Goal: Task Accomplishment & Management: Use online tool/utility

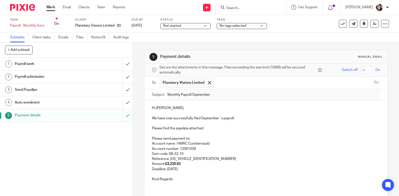
click at [55, 8] on link "Work" at bounding box center [50, 7] width 9 height 5
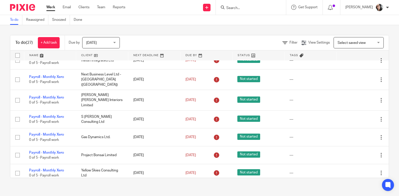
scroll to position [175, 0]
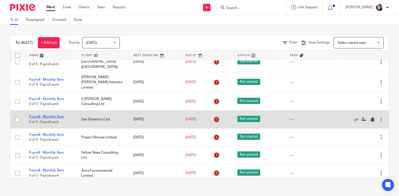
click at [59, 119] on link "Payroll - Monthly Xero" at bounding box center [46, 117] width 35 height 4
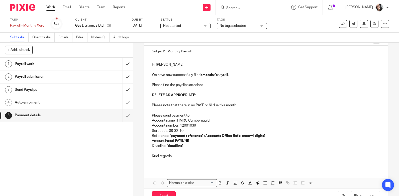
scroll to position [34, 0]
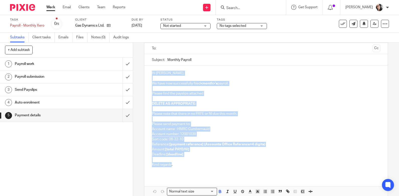
drag, startPoint x: 171, startPoint y: 165, endPoint x: 145, endPoint y: 69, distance: 99.9
click at [145, 69] on div "Hi [PERSON_NAME], We have now successfully filed <month>'s payroll. Please find…" at bounding box center [265, 121] width 243 height 110
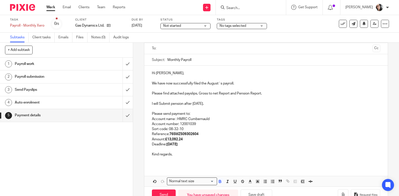
click at [178, 144] on strong "[DATE]" at bounding box center [171, 145] width 11 height 4
copy strong "September"
click at [217, 60] on input "Monthly Payroll" at bounding box center [273, 59] width 213 height 11
paste input "September"
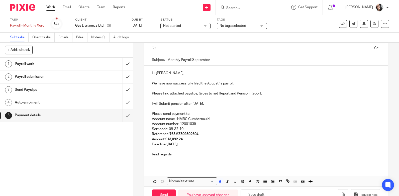
type input "Monthly Payroll September"
click at [214, 84] on p "We have now successfully filed the August`s payroll." at bounding box center [266, 83] width 228 height 5
paste div
click at [178, 144] on strong "20th September 2025" at bounding box center [171, 145] width 11 height 4
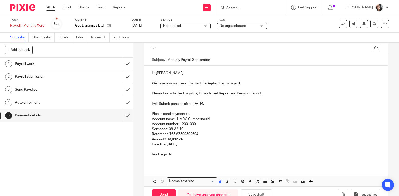
click at [178, 144] on strong "20th September 2025" at bounding box center [171, 145] width 11 height 4
click at [198, 135] on p "Reference: 765MZ509302604" at bounding box center [266, 134] width 228 height 5
click at [180, 136] on strong "765MZ509302606" at bounding box center [183, 134] width 29 height 4
click at [175, 138] on strong "£13,092.24" at bounding box center [174, 140] width 18 height 4
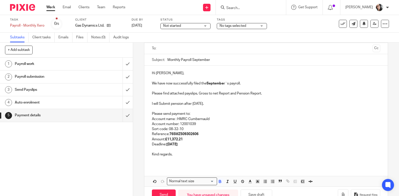
click at [211, 105] on p "I will Submit pension after 5th of September." at bounding box center [266, 103] width 228 height 5
click at [244, 105] on p "I will Submit pension after 5th of October." at bounding box center [266, 103] width 228 height 5
click at [187, 105] on p "I will Submit pension after 5th of October." at bounding box center [266, 103] width 228 height 5
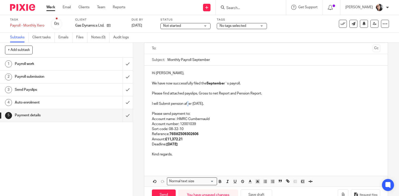
click at [187, 105] on p "I will Submit pension after 5th of October." at bounding box center [266, 103] width 228 height 5
click at [187, 104] on p "I will Submit pension after 5th of October." at bounding box center [266, 103] width 228 height 5
click at [236, 111] on p at bounding box center [266, 108] width 228 height 5
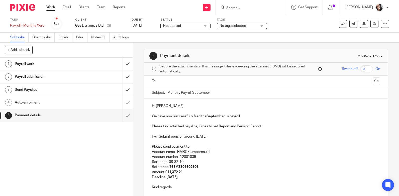
scroll to position [0, 0]
click at [238, 80] on input "text" at bounding box center [266, 82] width 210 height 6
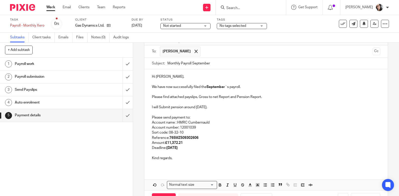
scroll to position [50, 0]
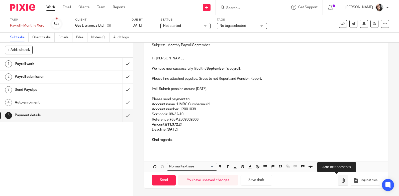
click at [341, 183] on icon "button" at bounding box center [343, 180] width 5 height 5
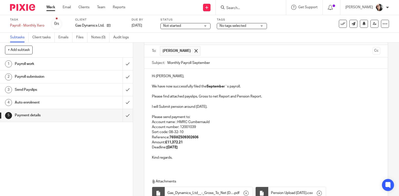
scroll to position [94, 0]
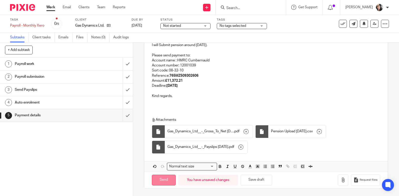
click at [158, 180] on input "Send" at bounding box center [164, 180] width 24 height 11
type input "Sent"
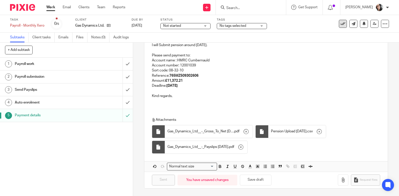
click at [342, 23] on button at bounding box center [343, 24] width 8 height 8
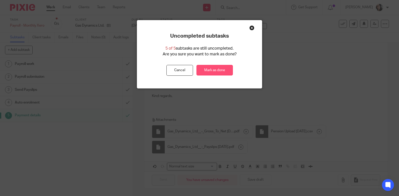
click at [216, 70] on link "Mark as done" at bounding box center [215, 70] width 36 height 11
